Goal: Navigation & Orientation: Find specific page/section

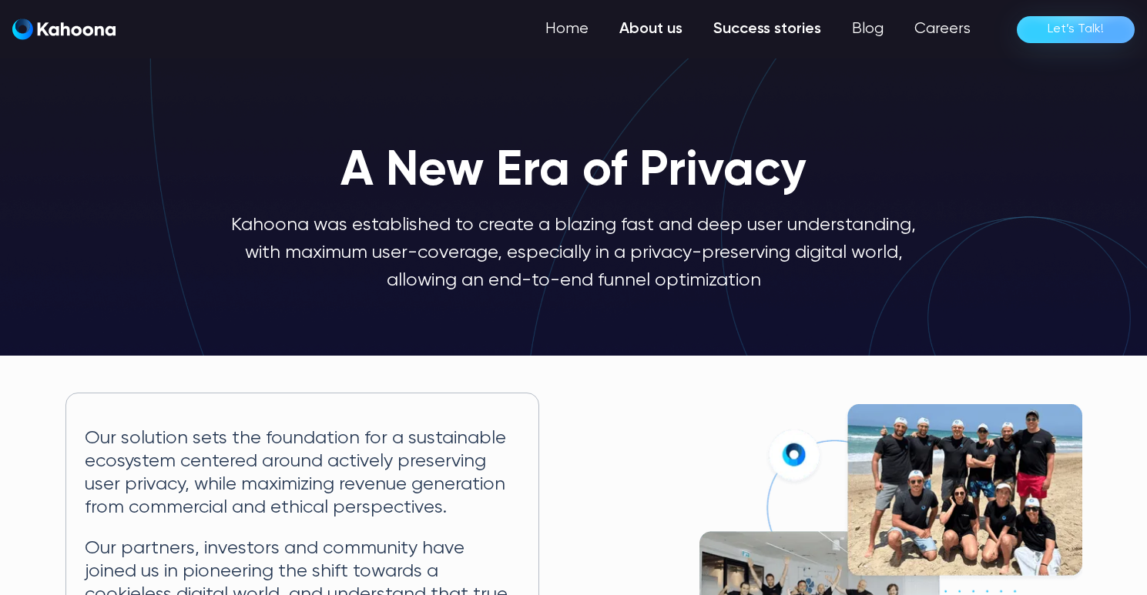
click at [751, 29] on link "Success stories" at bounding box center [767, 29] width 139 height 31
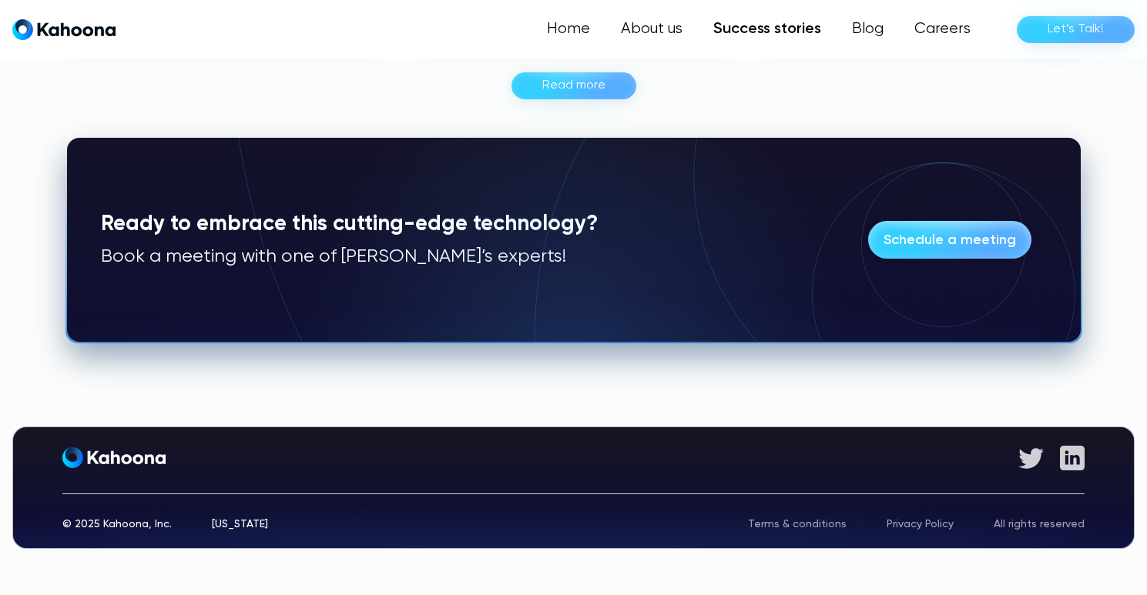
scroll to position [1246, 0]
click at [584, 28] on link "Home" at bounding box center [570, 29] width 72 height 31
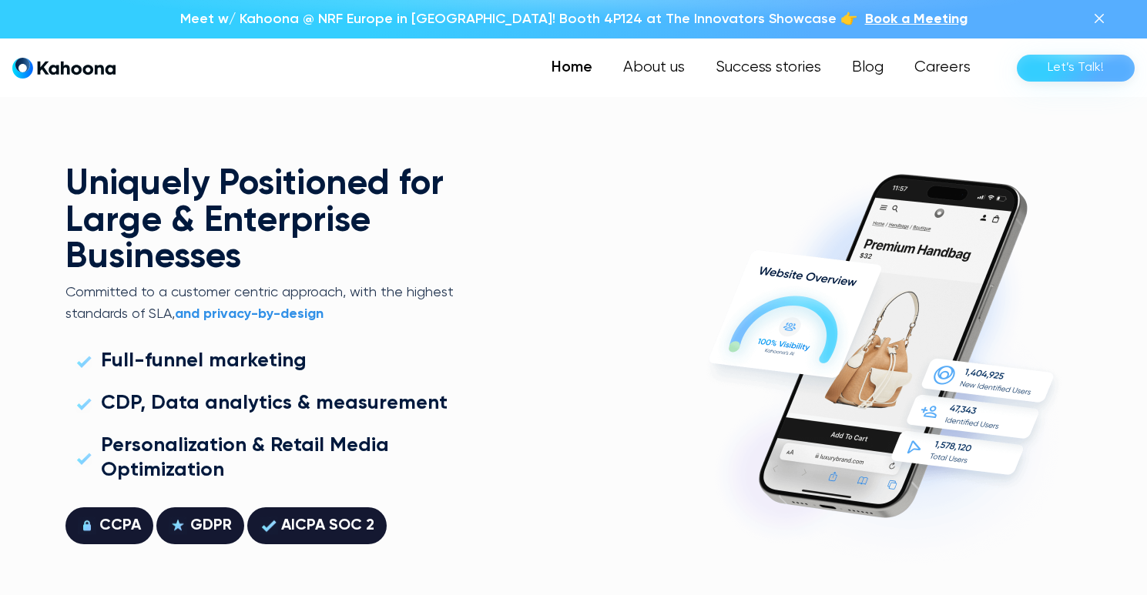
scroll to position [4080, 0]
